Goal: Transaction & Acquisition: Purchase product/service

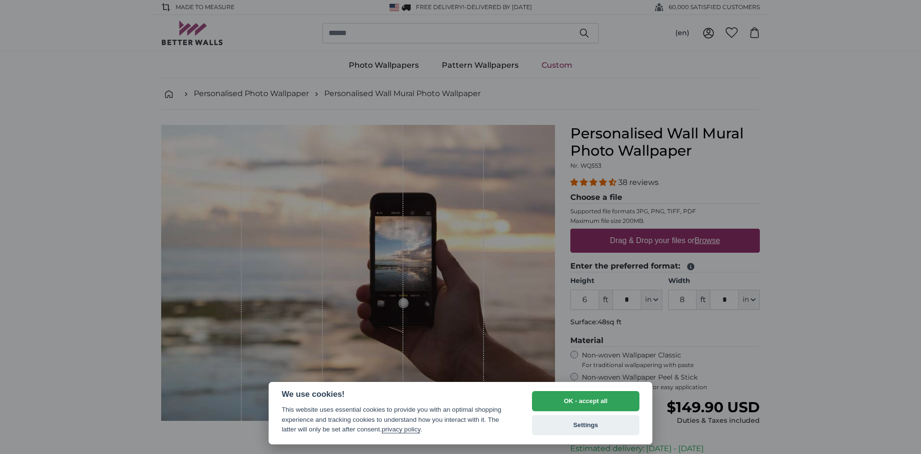
select select "**"
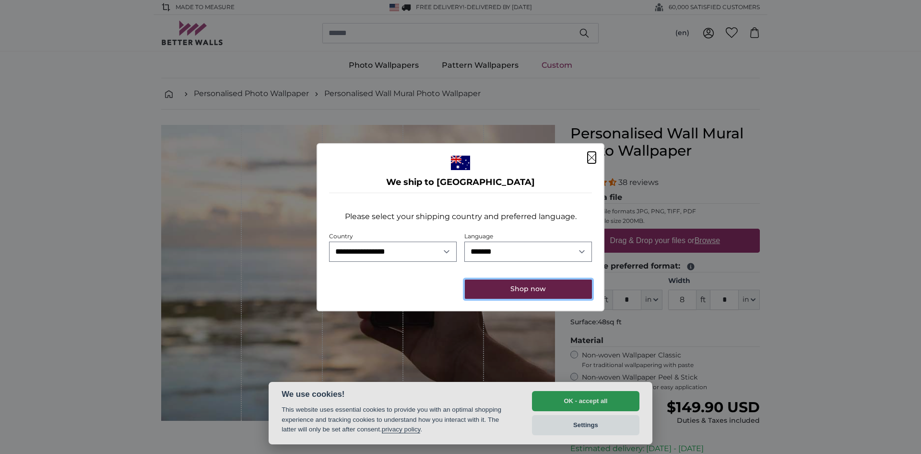
click at [520, 286] on button "Shop now" at bounding box center [528, 288] width 127 height 19
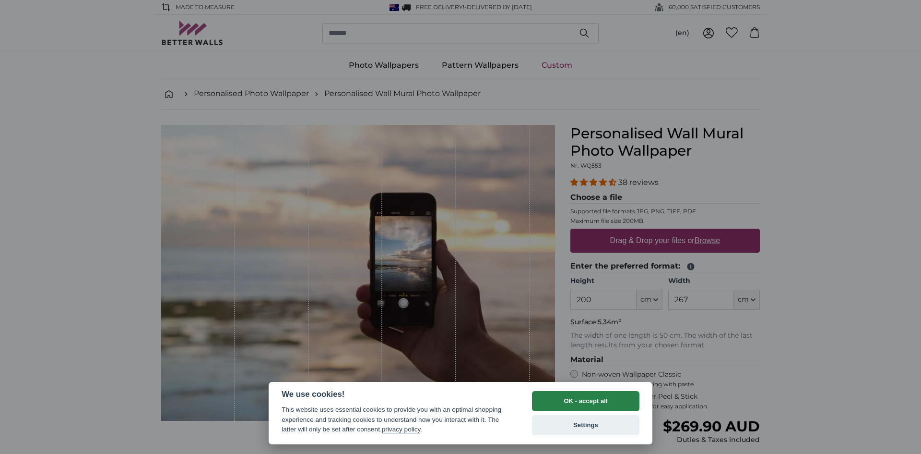
click at [602, 401] on button "OK - accept all" at bounding box center [586, 401] width 108 height 20
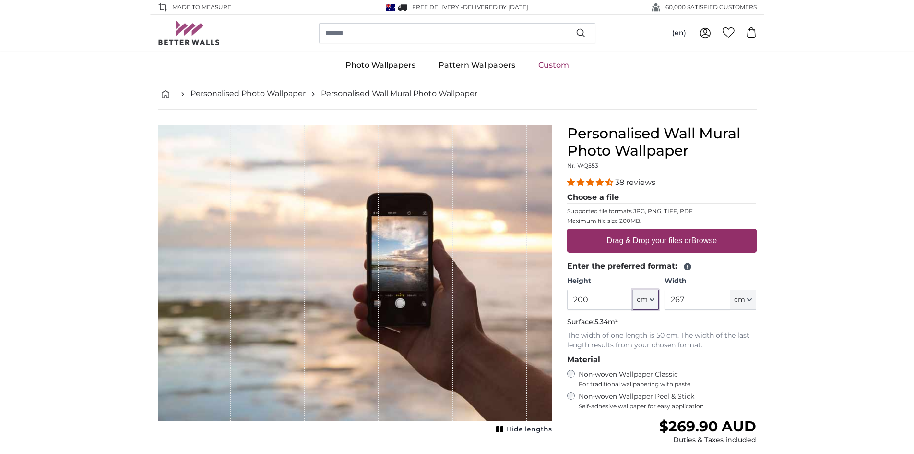
click at [652, 299] on icon "button" at bounding box center [652, 299] width 5 height 5
drag, startPoint x: 651, startPoint y: 326, endPoint x: 647, endPoint y: 321, distance: 6.9
click at [651, 326] on link "Centimeter (cm)" at bounding box center [646, 324] width 84 height 17
click at [601, 299] on input "200" at bounding box center [600, 299] width 66 height 20
drag, startPoint x: 601, startPoint y: 299, endPoint x: 569, endPoint y: 294, distance: 32.5
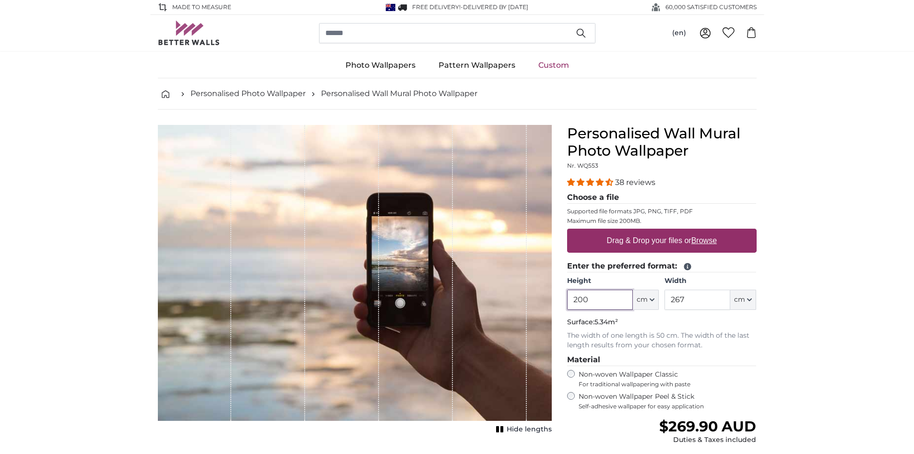
click at [569, 294] on input "200" at bounding box center [600, 299] width 66 height 20
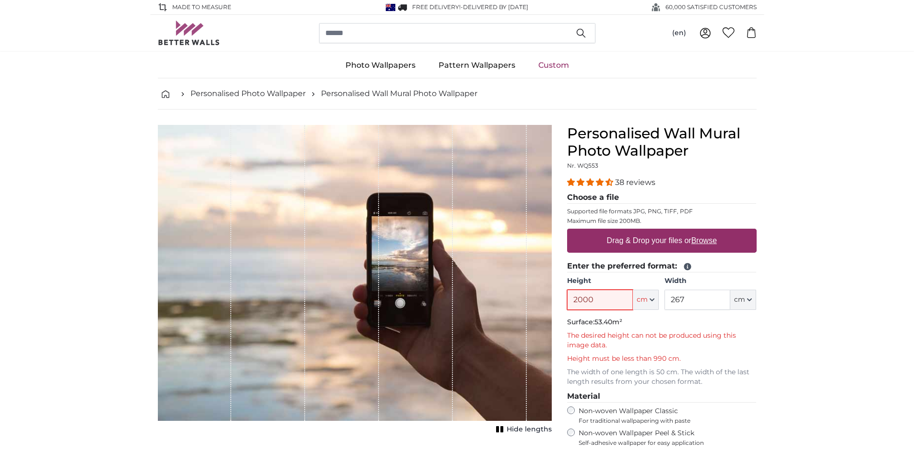
type input "200"
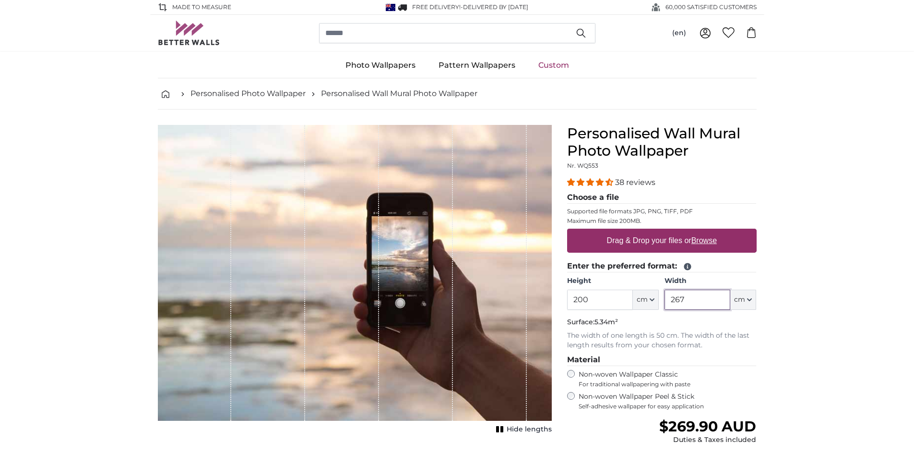
drag, startPoint x: 695, startPoint y: 299, endPoint x: 645, endPoint y: 299, distance: 50.4
click at [645, 299] on div "Height 200 ft cm Centimeter (cm) Inches (inch) Feet (ft. in.) Width 267 ft cm C…" at bounding box center [662, 293] width 190 height 34
type input "200"
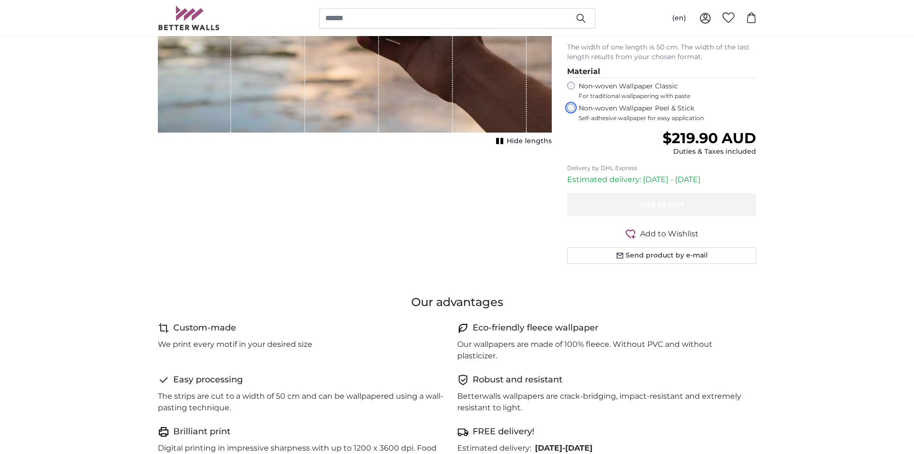
scroll to position [144, 0]
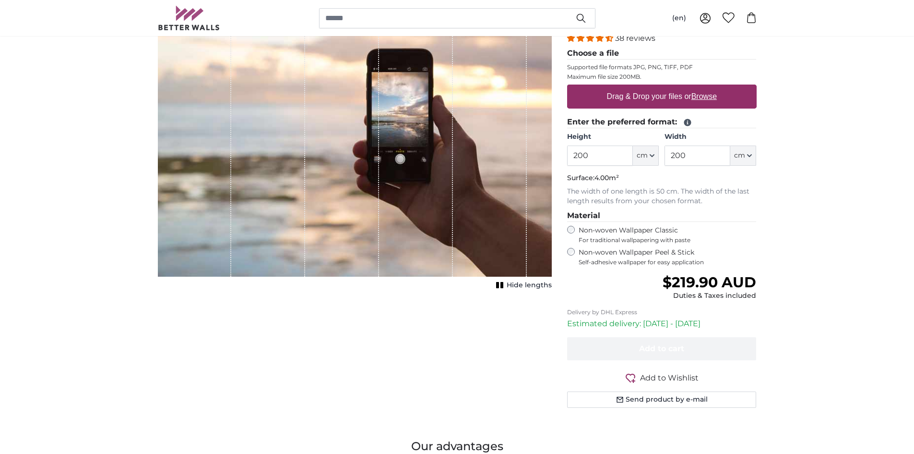
click at [700, 98] on u "Browse" at bounding box center [704, 96] width 25 height 8
click at [700, 87] on input "Drag & Drop your files or Browse" at bounding box center [662, 85] width 190 height 3
type input "**********"
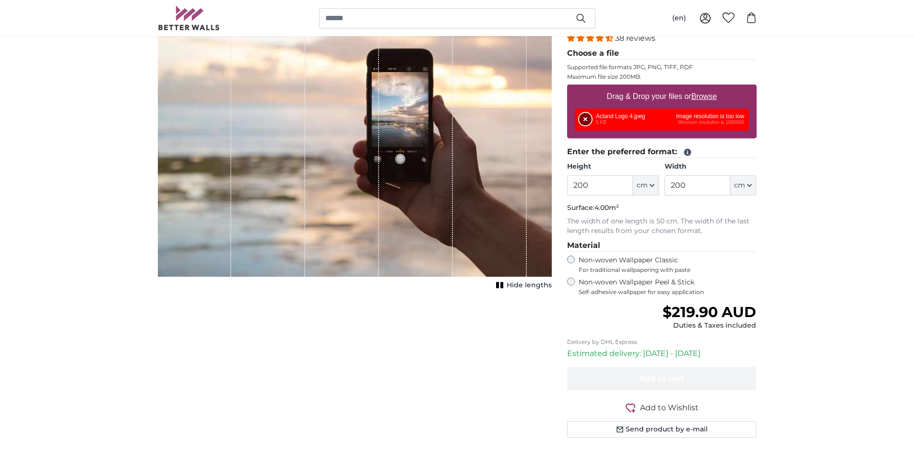
click at [581, 118] on button "Remove" at bounding box center [585, 119] width 12 height 12
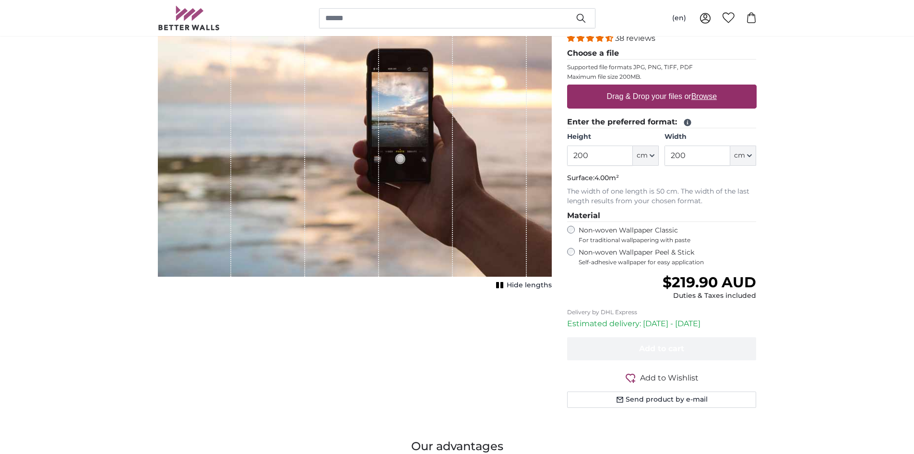
click at [665, 96] on label "Drag & Drop your files or Browse" at bounding box center [662, 96] width 118 height 19
click at [665, 87] on input "Drag & Drop your files or Browse" at bounding box center [662, 85] width 190 height 3
type input "**********"
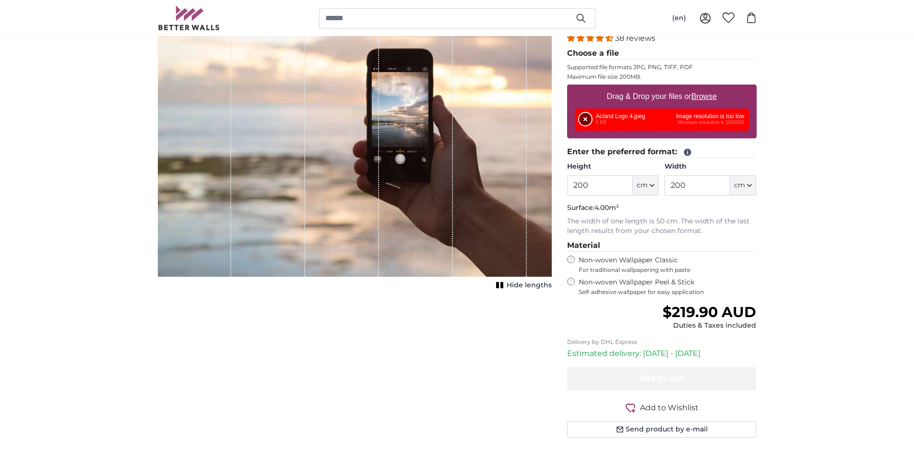
click at [585, 121] on button "Remove" at bounding box center [585, 119] width 12 height 12
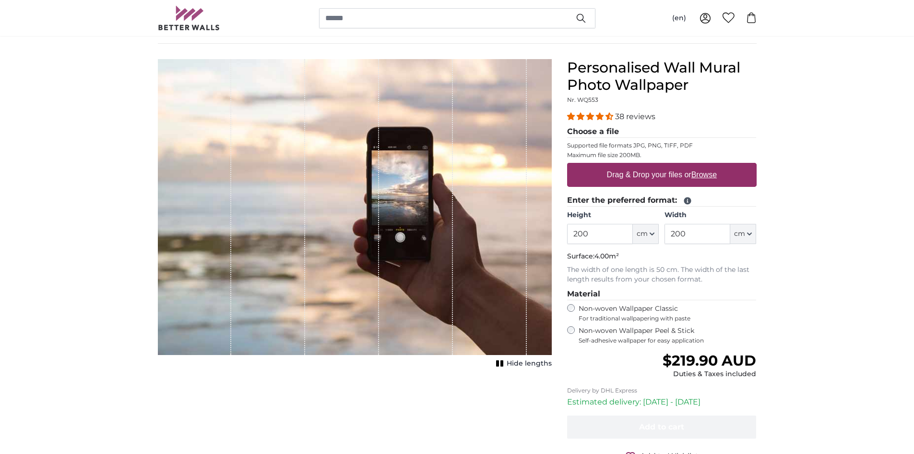
scroll to position [0, 0]
